Goal: Information Seeking & Learning: Learn about a topic

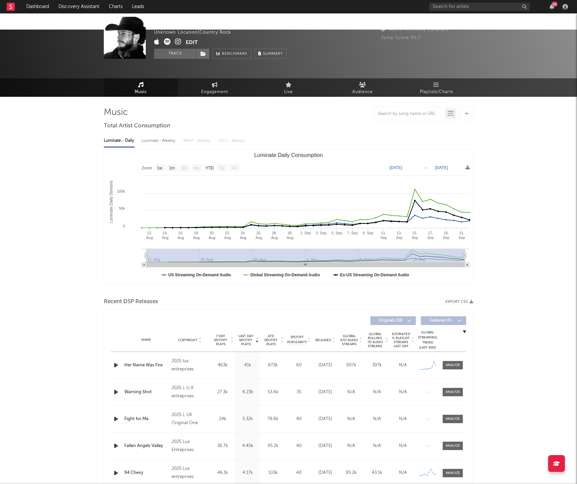
select select "1w"
click at [437, 7] on input "text" at bounding box center [479, 7] width 101 height 8
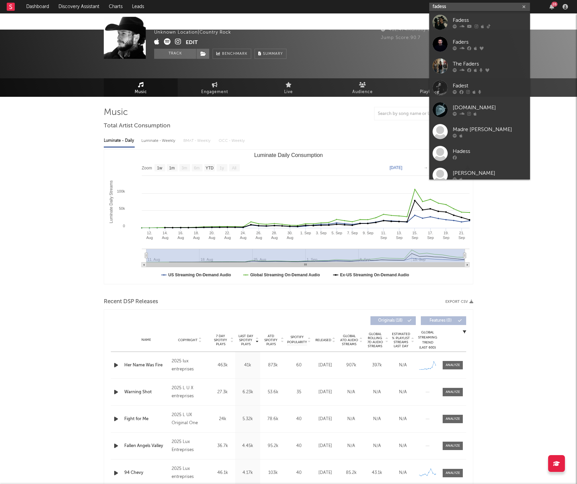
scroll to position [4, 0]
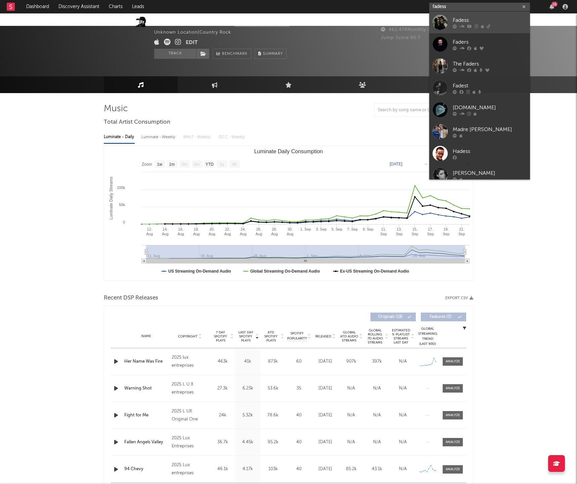
type input "fadess"
click at [457, 16] on div "Fadess" at bounding box center [490, 20] width 74 height 8
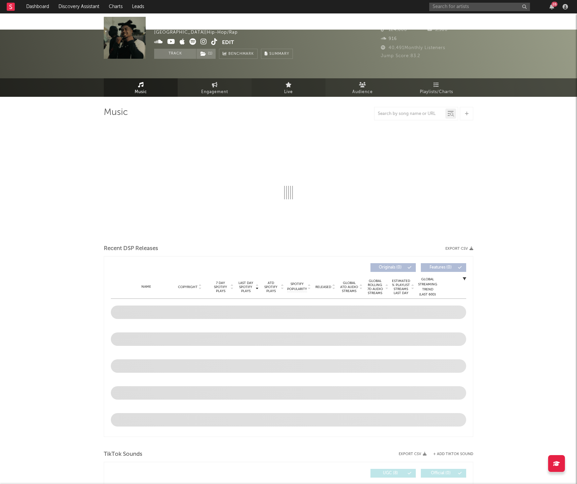
select select "6m"
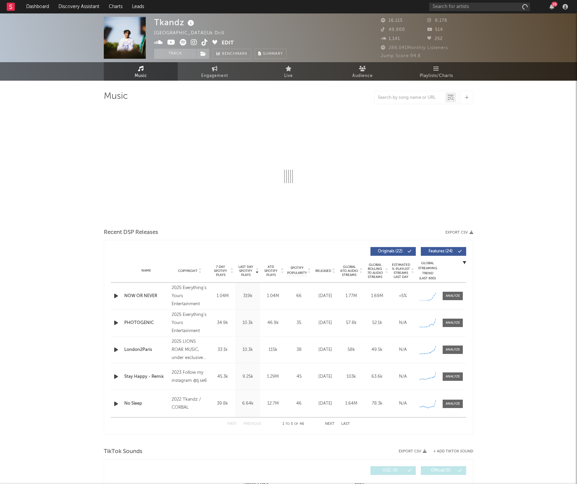
select select "6m"
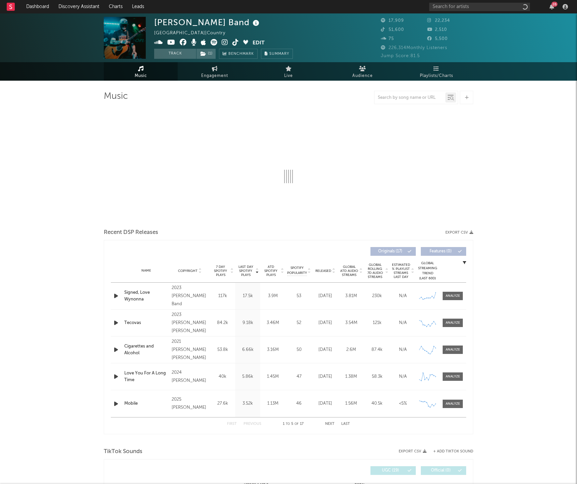
select select "6m"
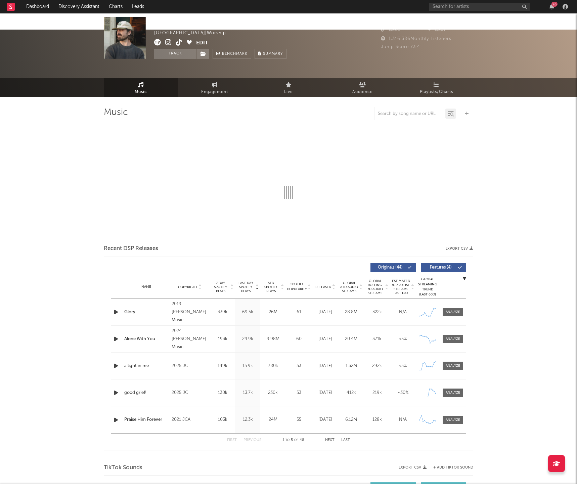
select select "6m"
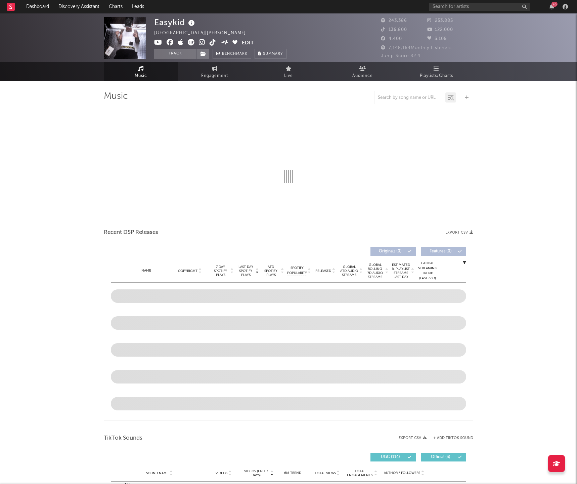
select select "6m"
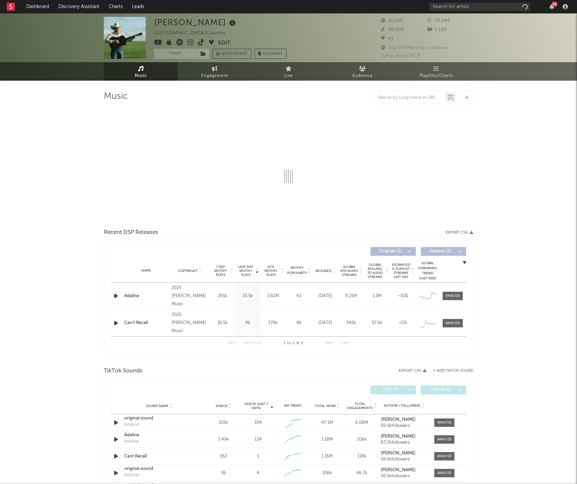
select select "1w"
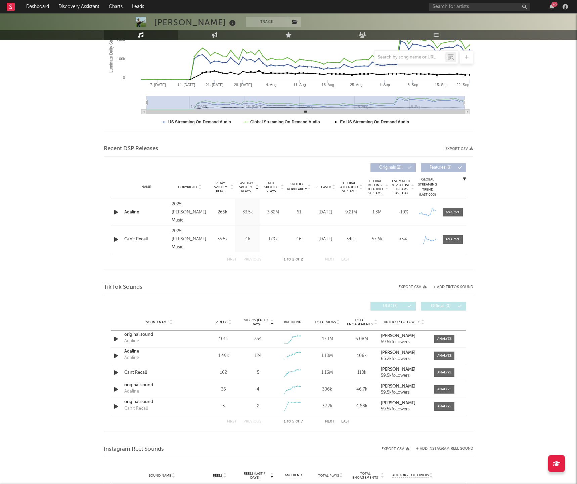
scroll to position [197, 0]
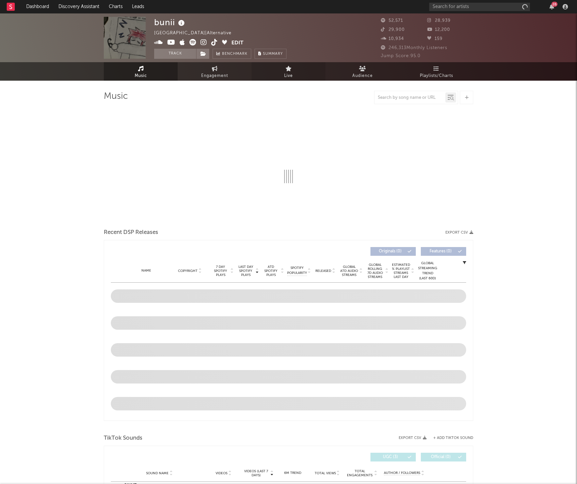
select select "6m"
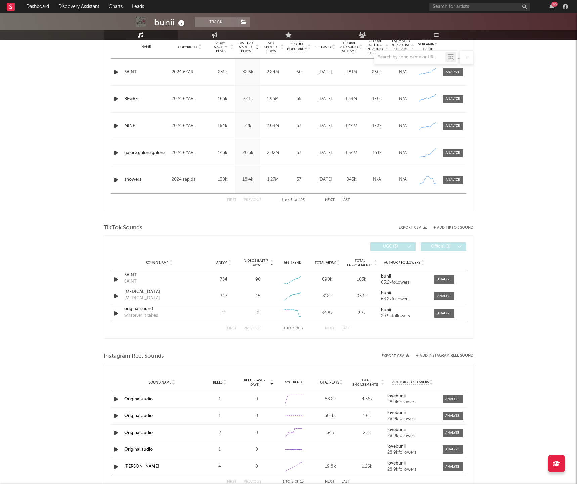
scroll to position [347, 0]
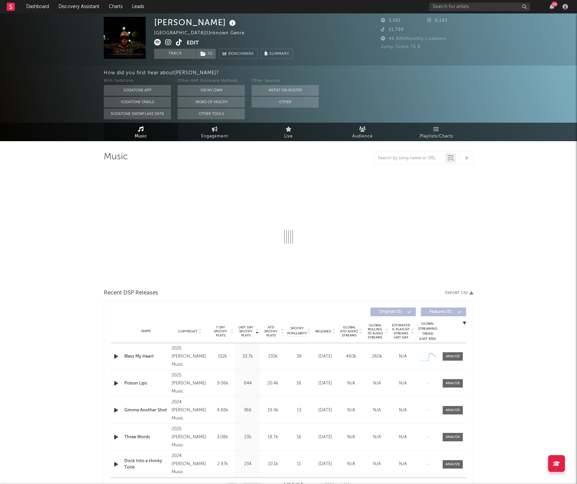
select select "1w"
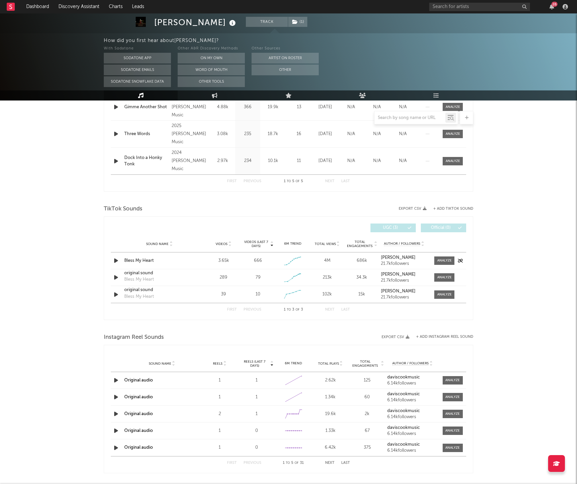
scroll to position [377, 0]
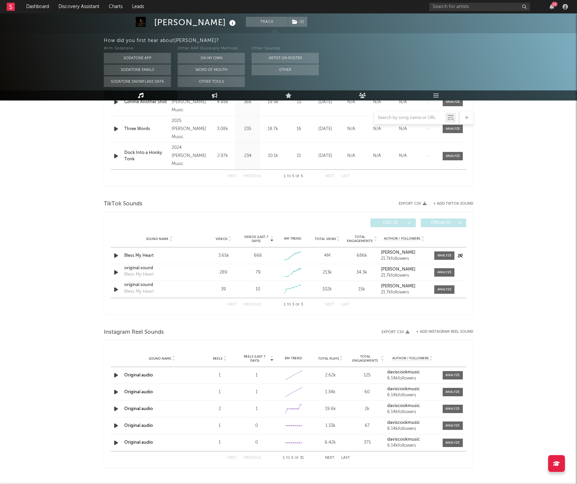
click at [142, 252] on div "Bless My Heart" at bounding box center [159, 255] width 70 height 7
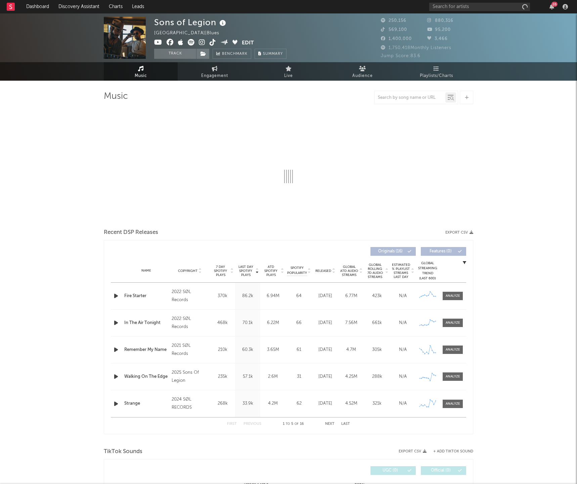
select select "6m"
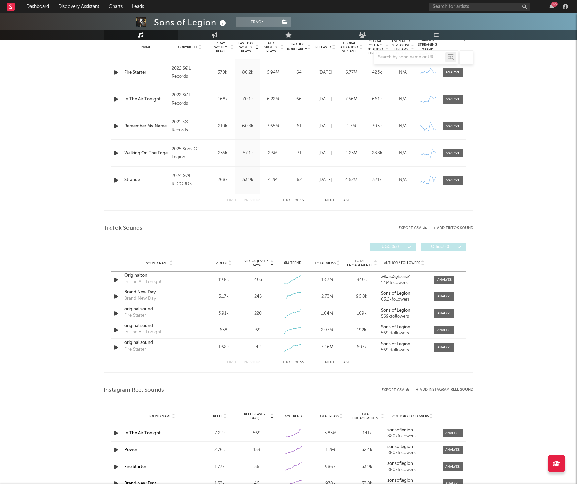
scroll to position [284, 0]
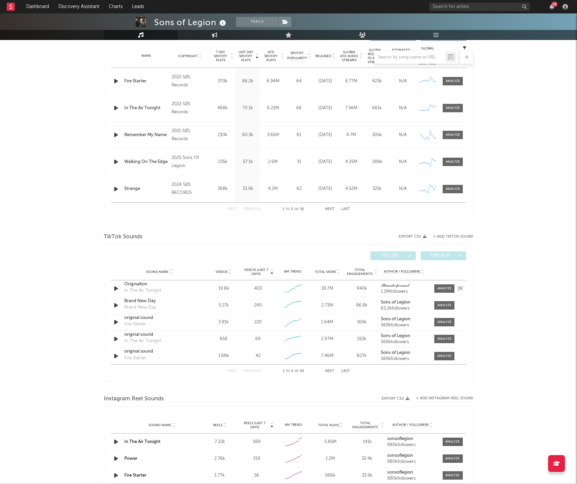
click at [115, 284] on icon "button" at bounding box center [115, 288] width 7 height 8
click at [139, 287] on div "In The Air Tonight" at bounding box center [142, 290] width 37 height 7
click at [133, 281] on div "Originalton" at bounding box center [159, 284] width 70 height 7
click at [118, 301] on icon "button" at bounding box center [115, 305] width 7 height 8
click at [269, 476] on div at bounding box center [288, 475] width 84 height 2
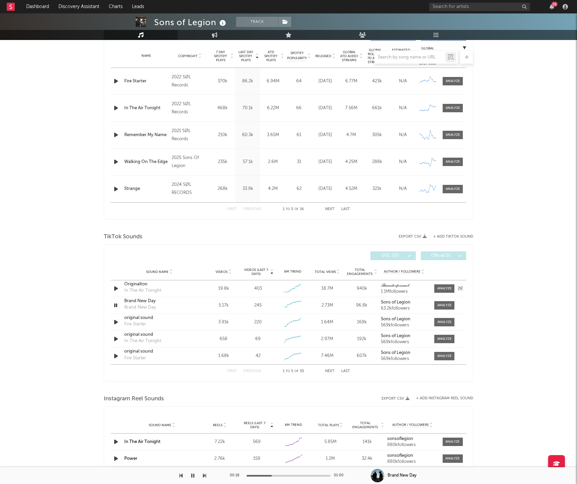
click at [117, 284] on icon "button" at bounding box center [115, 288] width 7 height 8
click at [115, 284] on icon "button" at bounding box center [115, 288] width 6 height 8
click at [119, 301] on icon "button" at bounding box center [115, 305] width 7 height 8
click at [118, 318] on icon "button" at bounding box center [115, 322] width 7 height 8
click at [139, 314] on div "original sound" at bounding box center [159, 317] width 70 height 7
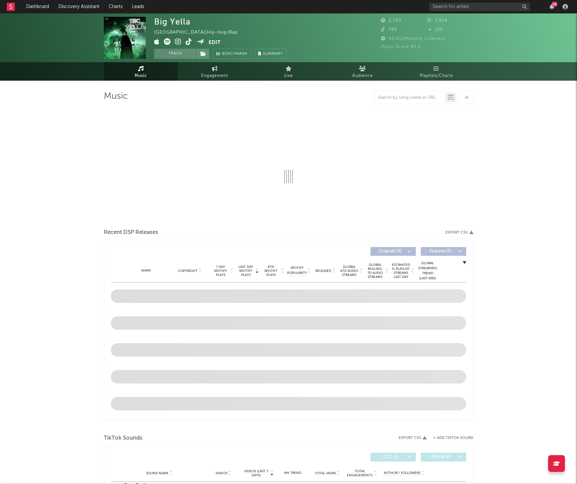
select select "1w"
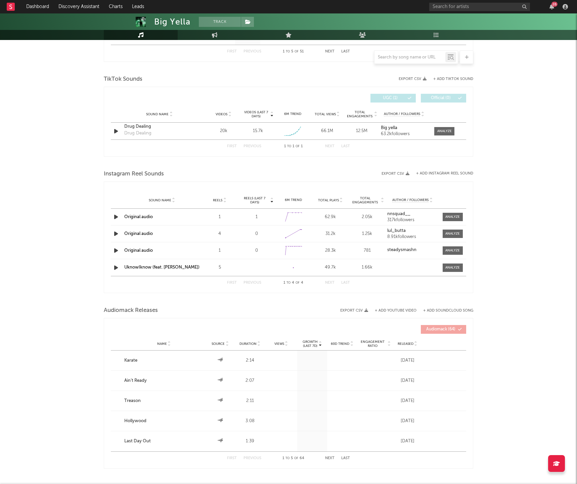
scroll to position [415, 0]
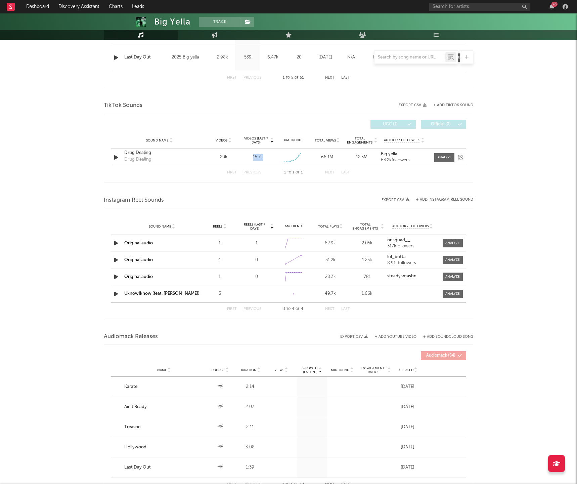
drag, startPoint x: 253, startPoint y: 140, endPoint x: 265, endPoint y: 141, distance: 11.5
click at [265, 154] on div "15.7k" at bounding box center [257, 157] width 31 height 7
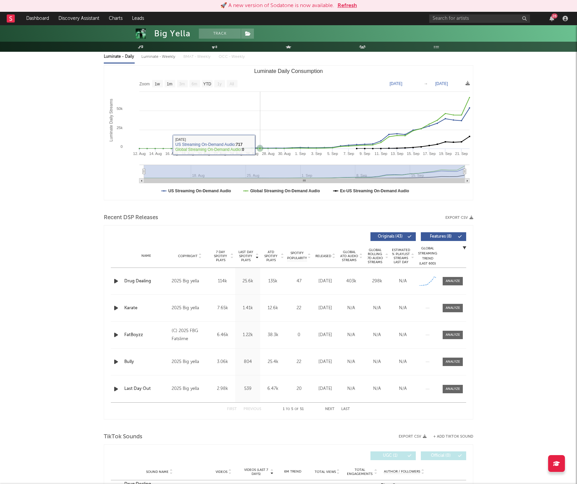
scroll to position [0, 0]
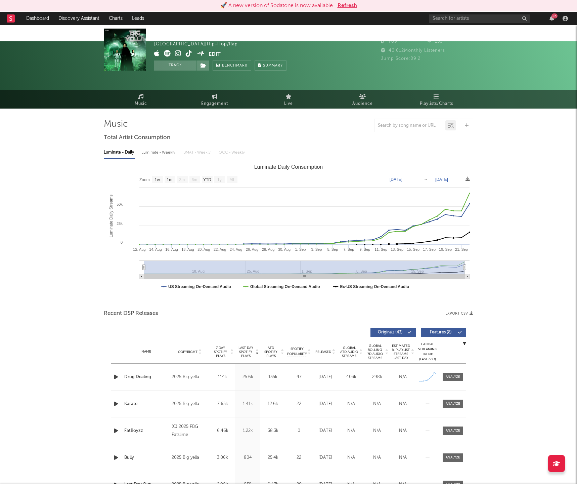
click at [187, 52] on icon at bounding box center [189, 53] width 6 height 7
click at [180, 55] on icon at bounding box center [178, 53] width 6 height 7
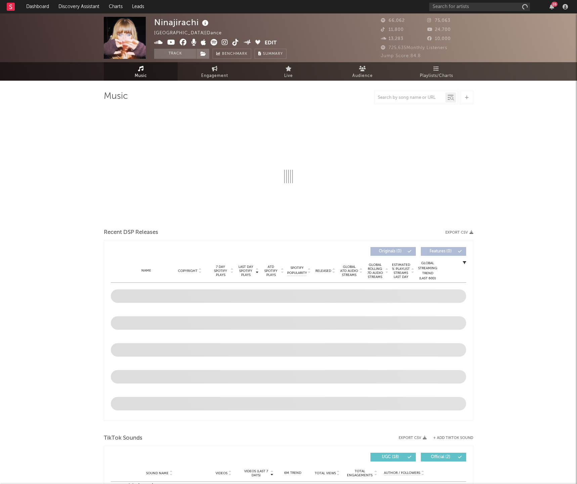
select select "6m"
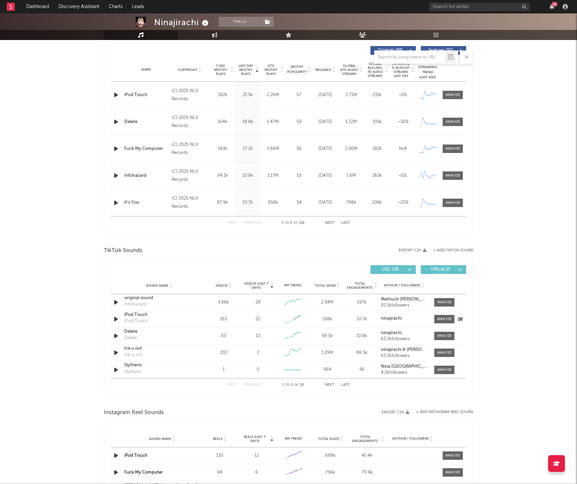
scroll to position [273, 0]
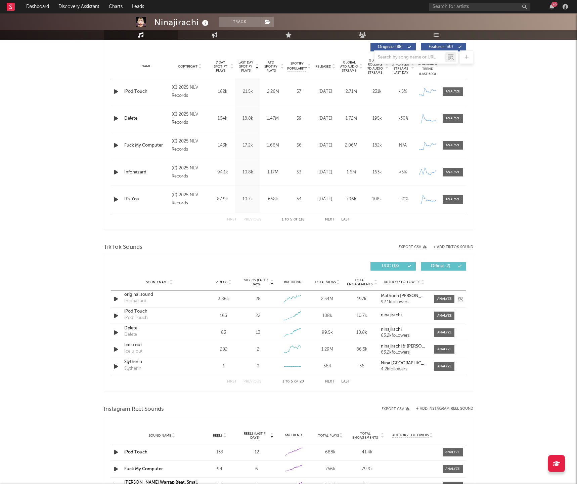
click at [122, 295] on div at bounding box center [117, 299] width 12 height 8
click at [118, 295] on icon "button" at bounding box center [115, 299] width 7 height 8
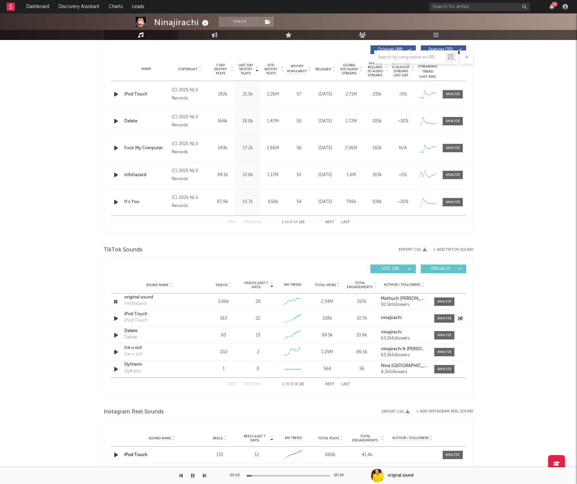
click at [116, 314] on icon "button" at bounding box center [115, 318] width 7 height 8
click at [133, 311] on div "iPod Touch" at bounding box center [159, 314] width 70 height 7
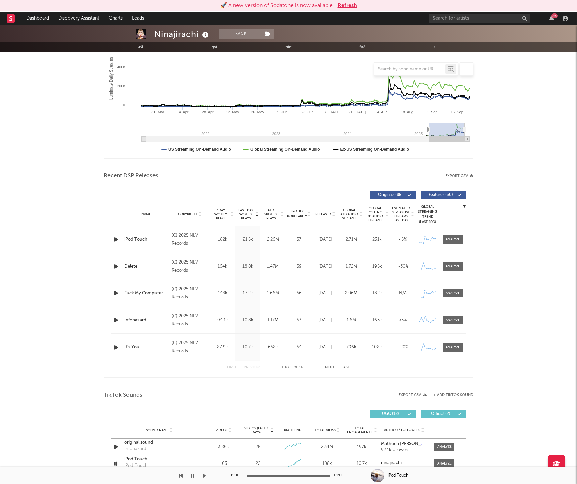
scroll to position [0, 0]
